Goal: Information Seeking & Learning: Learn about a topic

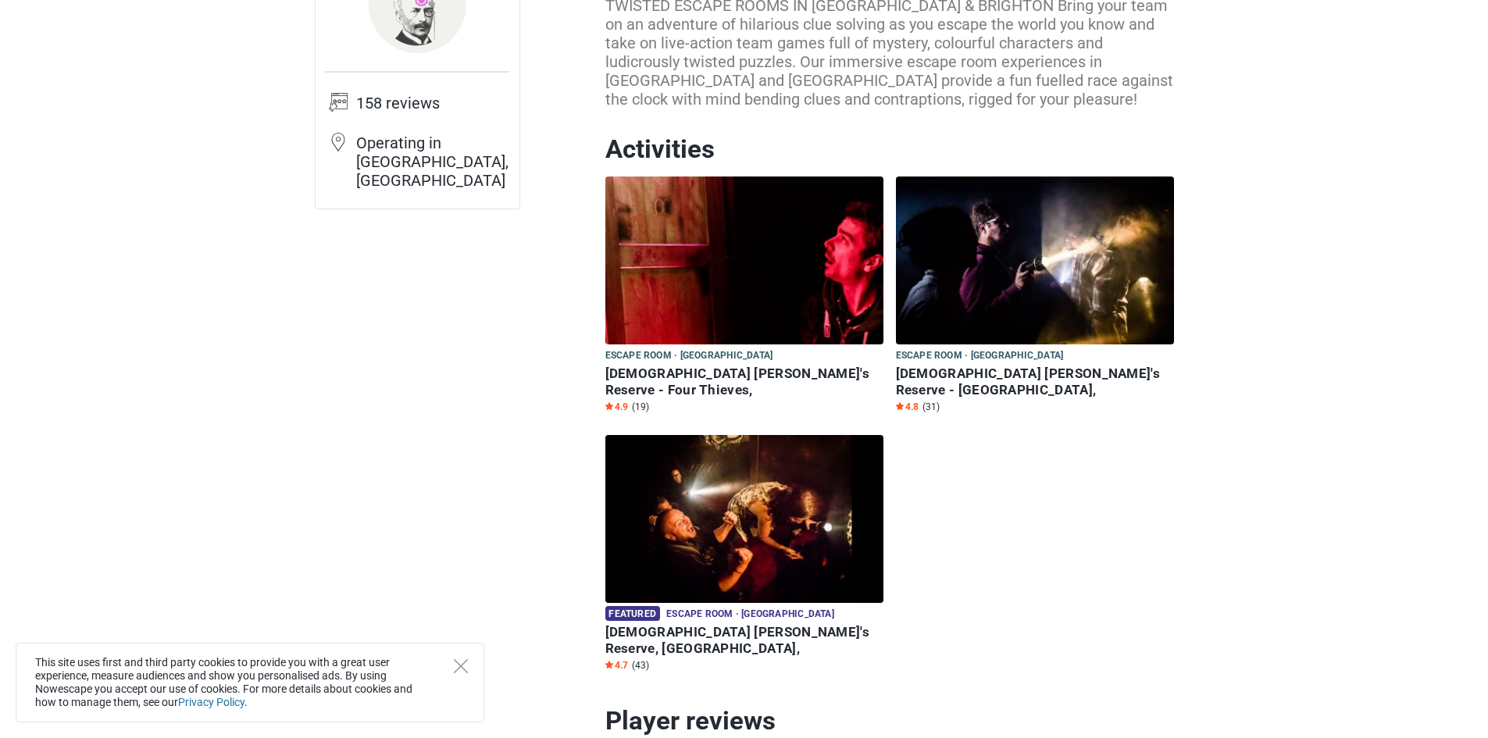
scroll to position [156, 0]
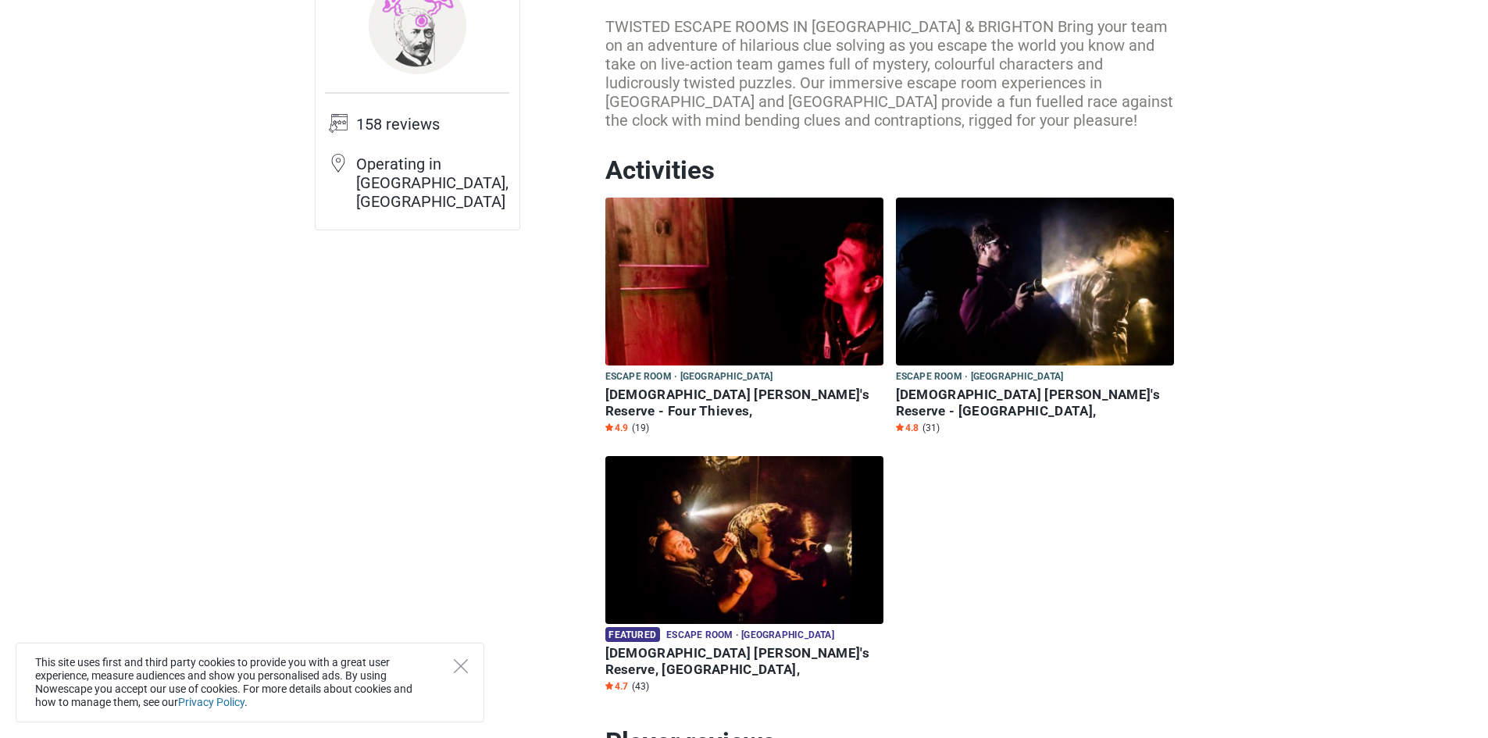
click at [721, 319] on img at bounding box center [745, 282] width 278 height 168
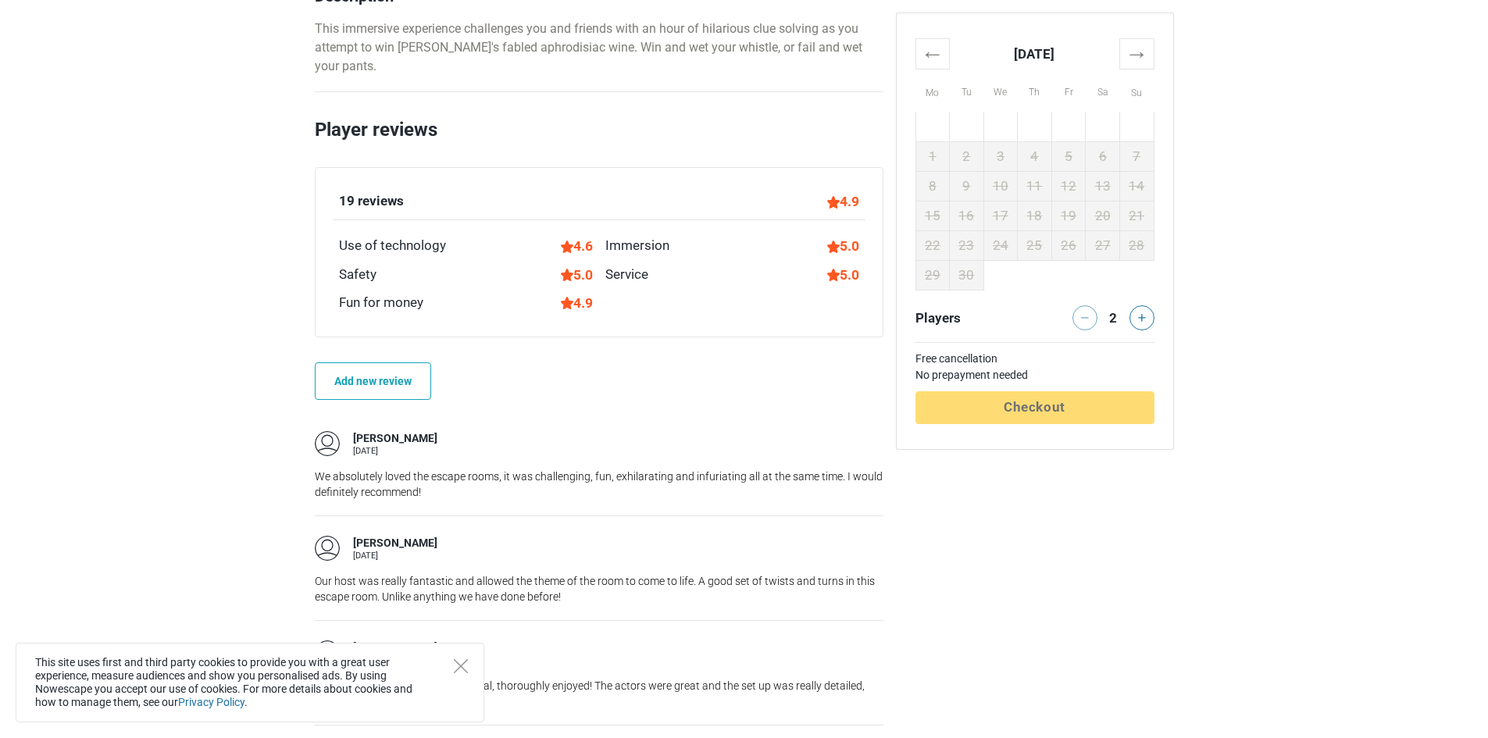
scroll to position [938, 0]
click at [460, 662] on icon "Close" at bounding box center [461, 666] width 14 height 14
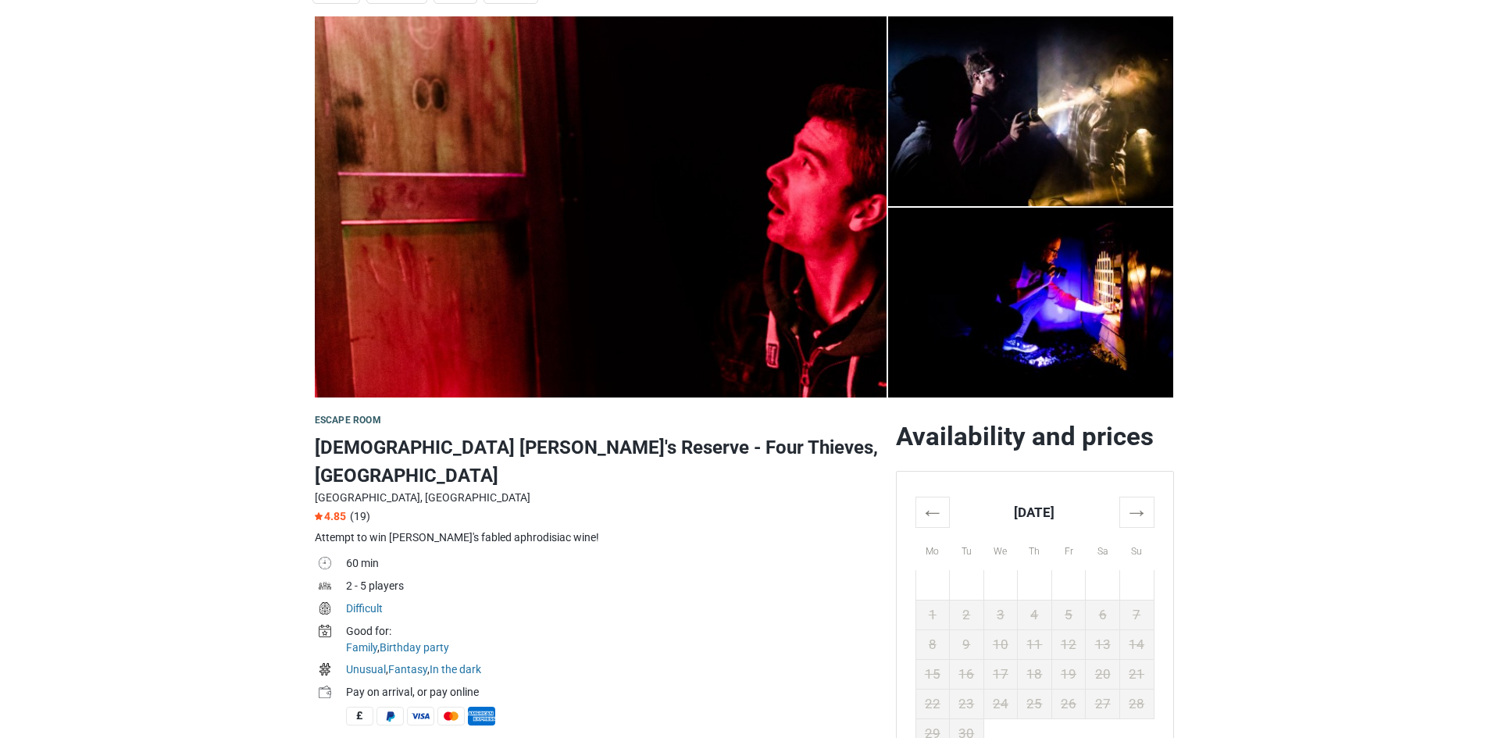
scroll to position [0, 0]
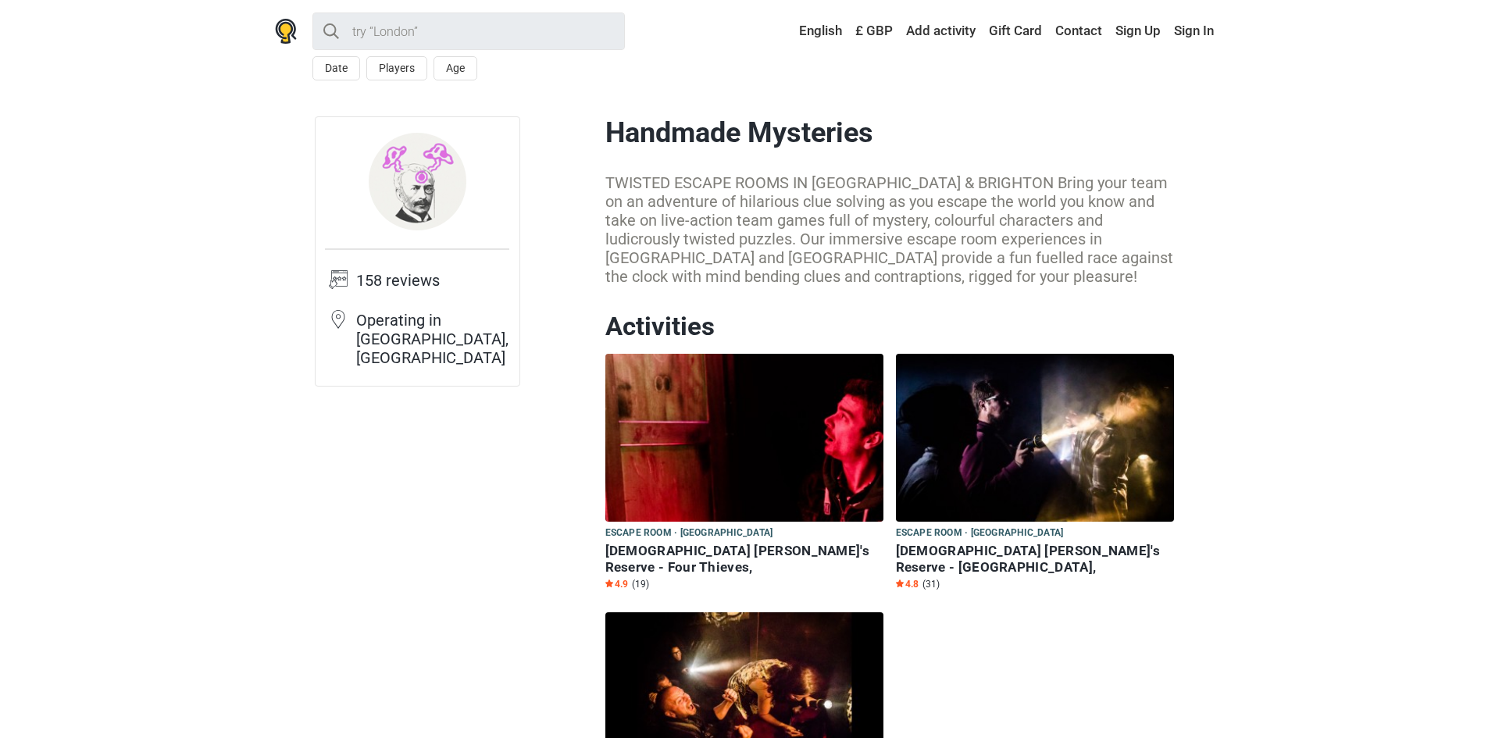
scroll to position [156, 0]
